Goal: Transaction & Acquisition: Purchase product/service

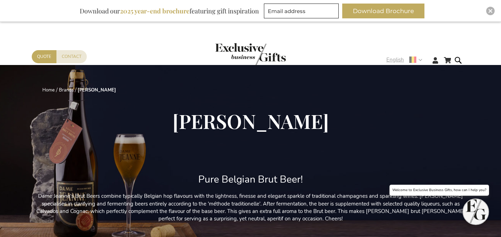
click at [396, 56] on span "English" at bounding box center [396, 60] width 18 height 8
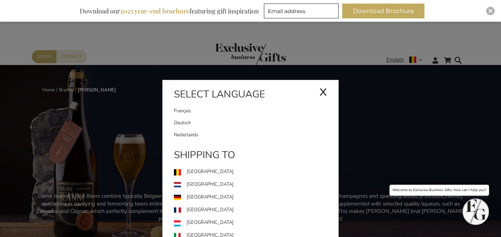
click at [261, 114] on link "Français" at bounding box center [246, 111] width 145 height 12
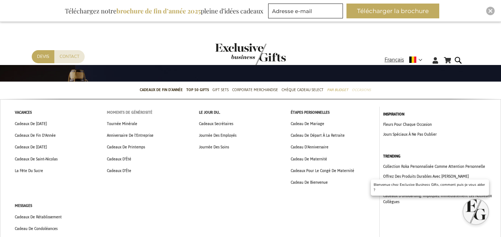
click at [150, 111] on span "Moments De Générosité" at bounding box center [130, 112] width 46 height 7
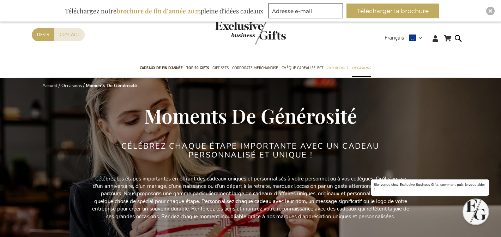
drag, startPoint x: 0, startPoint y: 0, endPoint x: 200, endPoint y: 111, distance: 228.9
click at [201, 112] on span "Moments De Générosité" at bounding box center [250, 115] width 213 height 26
click at [200, 111] on span "Moments De Générosité" at bounding box center [250, 115] width 213 height 26
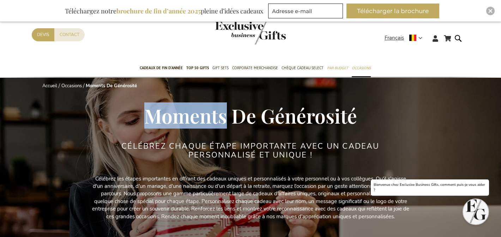
click at [200, 111] on span "Moments De Générosité" at bounding box center [250, 115] width 213 height 26
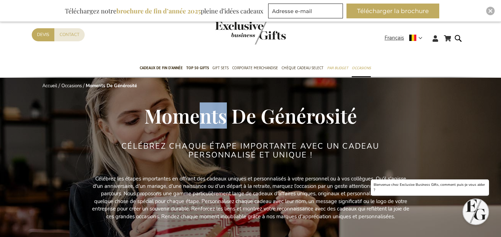
click at [200, 114] on span "Moments De Générosité" at bounding box center [250, 115] width 213 height 26
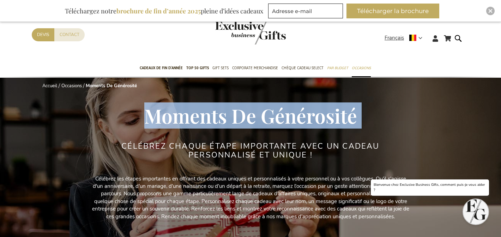
click at [200, 114] on span "Moments De Générosité" at bounding box center [250, 115] width 213 height 26
copy div "Moments De Générosité"
drag, startPoint x: 282, startPoint y: 114, endPoint x: 275, endPoint y: 114, distance: 6.4
click at [274, 114] on span "Moments De Générosité" at bounding box center [250, 115] width 213 height 26
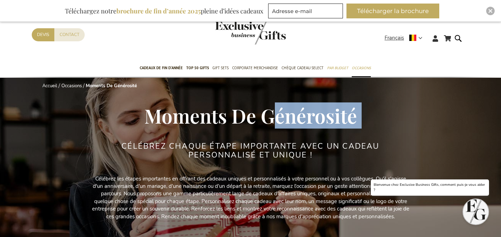
click at [277, 114] on span "Moments De Générosité" at bounding box center [250, 115] width 213 height 26
click at [278, 114] on span "Moments De Générosité" at bounding box center [250, 115] width 213 height 26
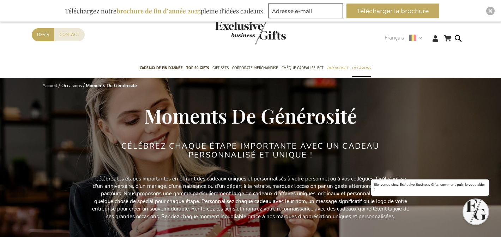
drag, startPoint x: 397, startPoint y: 38, endPoint x: 395, endPoint y: 44, distance: 6.0
click at [397, 38] on span "Français" at bounding box center [394, 38] width 19 height 8
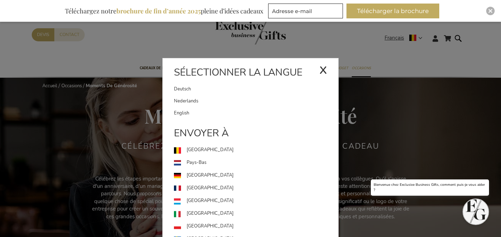
click at [223, 102] on link "Nederlands" at bounding box center [256, 101] width 165 height 12
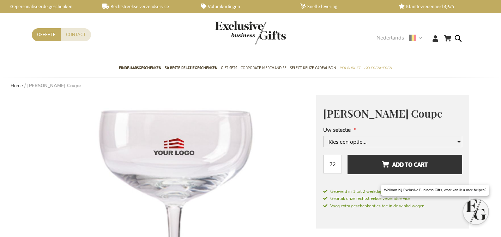
click at [387, 38] on span "Nederlands" at bounding box center [391, 38] width 28 height 8
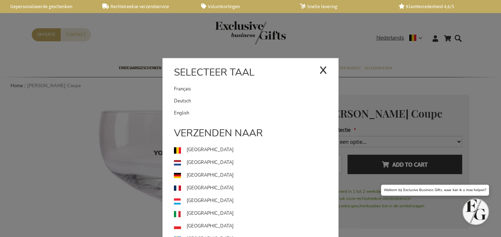
click at [257, 91] on link "Français" at bounding box center [246, 89] width 145 height 12
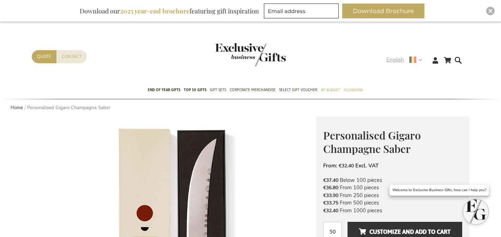
click at [393, 63] on span "English" at bounding box center [396, 60] width 18 height 8
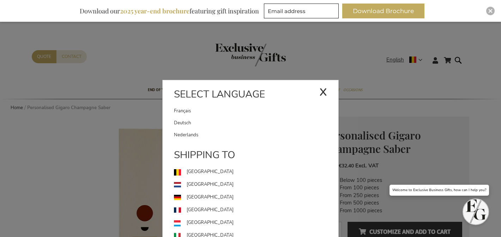
drag, startPoint x: 183, startPoint y: 108, endPoint x: 226, endPoint y: 80, distance: 52.0
click at [183, 108] on link "Français" at bounding box center [246, 111] width 145 height 12
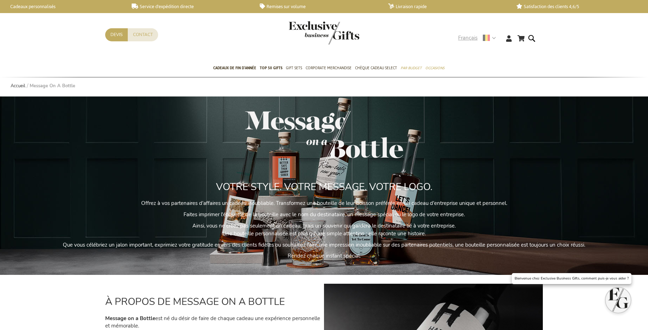
click at [471, 36] on span "Français" at bounding box center [467, 38] width 19 height 8
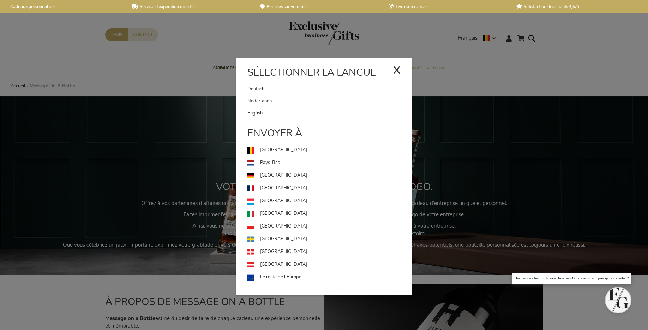
click at [322, 99] on link "Nederlands" at bounding box center [330, 101] width 165 height 12
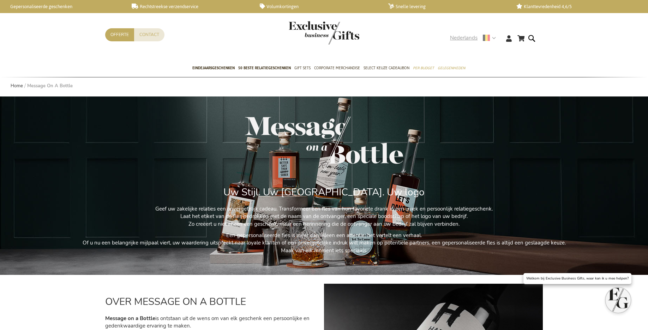
click at [464, 37] on span "Nederlands" at bounding box center [464, 38] width 28 height 8
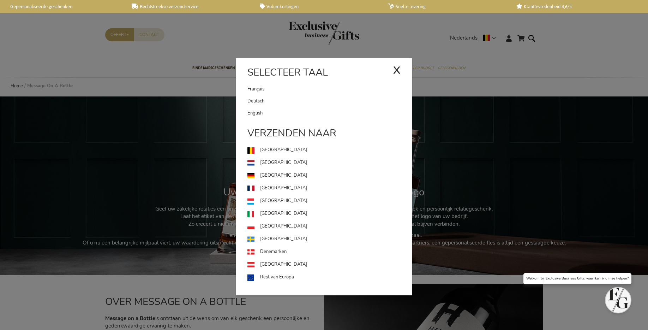
click at [295, 102] on link "Deutsch" at bounding box center [330, 101] width 165 height 12
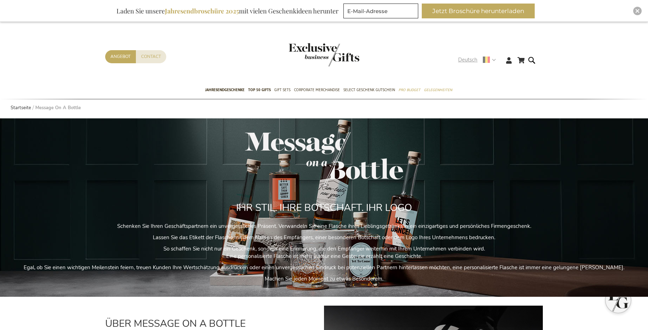
click at [472, 61] on span "Deutsch" at bounding box center [467, 60] width 19 height 8
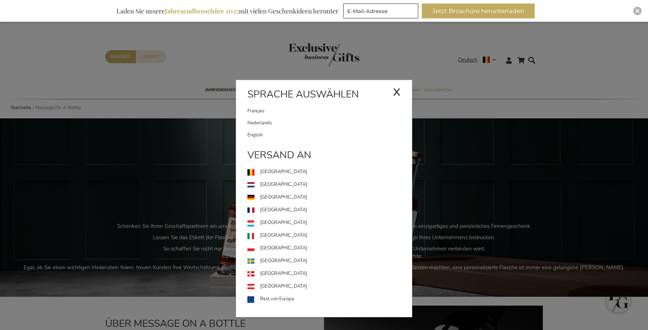
drag, startPoint x: 311, startPoint y: 125, endPoint x: 321, endPoint y: 126, distance: 9.2
click at [311, 125] on link "Nederlands" at bounding box center [330, 123] width 165 height 12
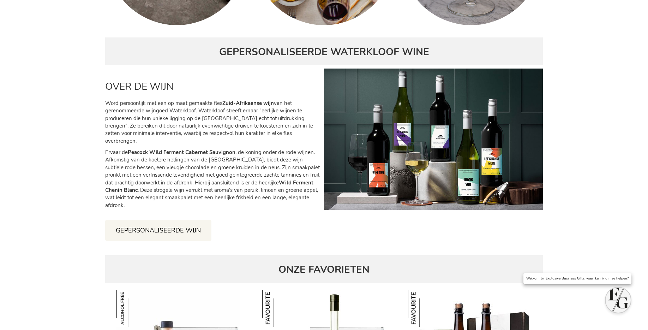
scroll to position [1802, 0]
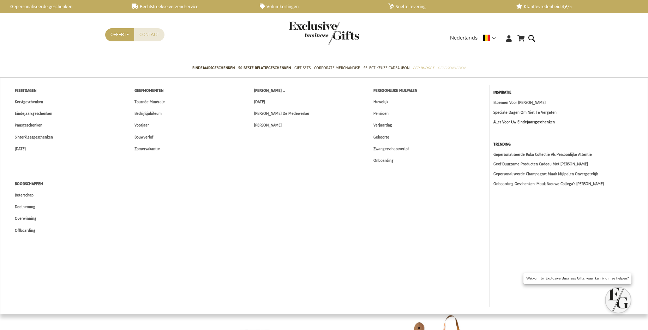
click at [504, 123] on link "Alles Voor Uw Eindejaarsgeschenken" at bounding box center [569, 122] width 151 height 6
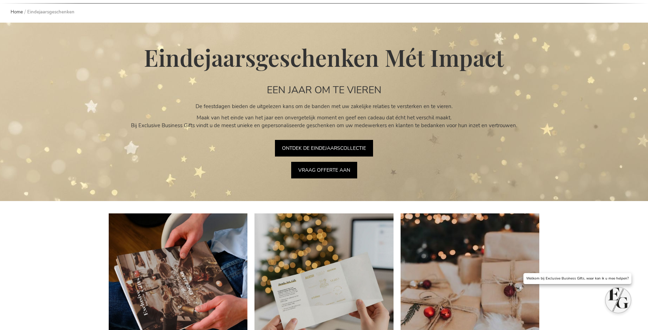
scroll to position [207, 0]
